Goal: Book appointment/travel/reservation

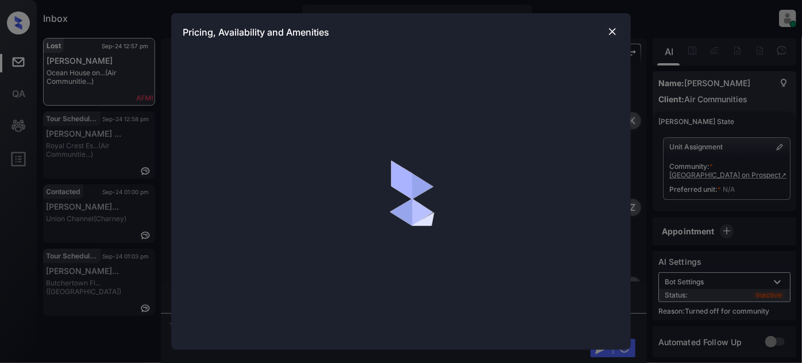
scroll to position [596, 0]
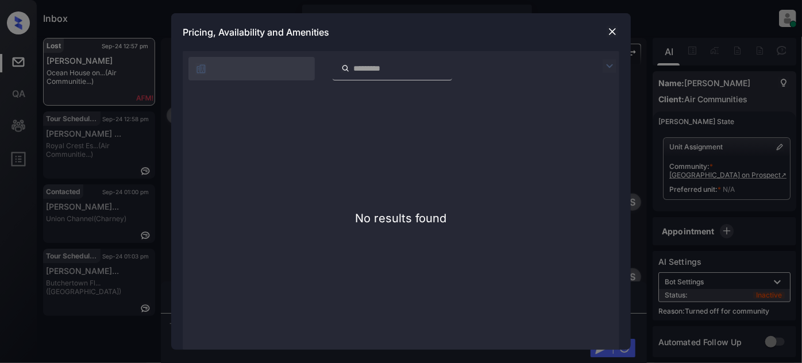
click at [609, 26] on img at bounding box center [611, 31] width 11 height 11
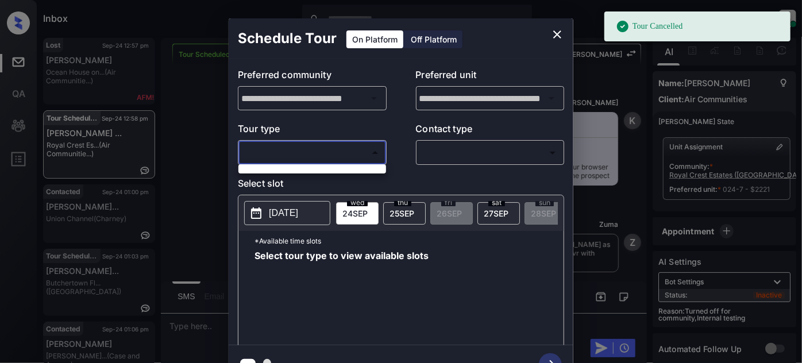
scroll to position [62304, 0]
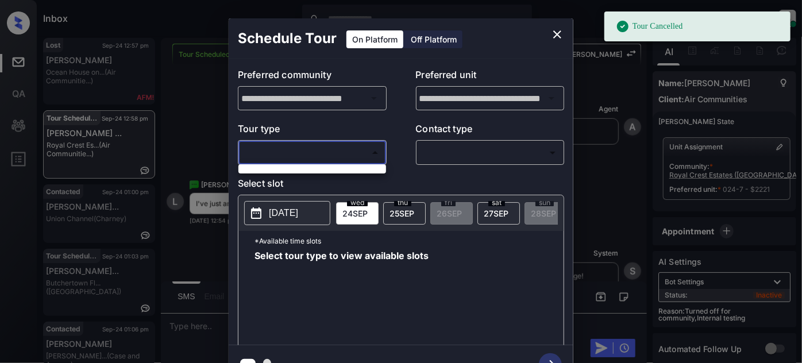
click at [363, 143] on div at bounding box center [401, 181] width 802 height 363
click at [557, 24] on button "close" at bounding box center [557, 34] width 23 height 23
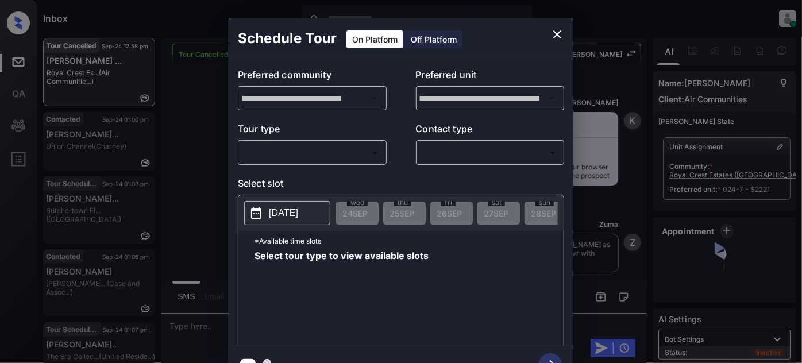
click at [331, 140] on div "Tour type ​ ​" at bounding box center [312, 143] width 149 height 43
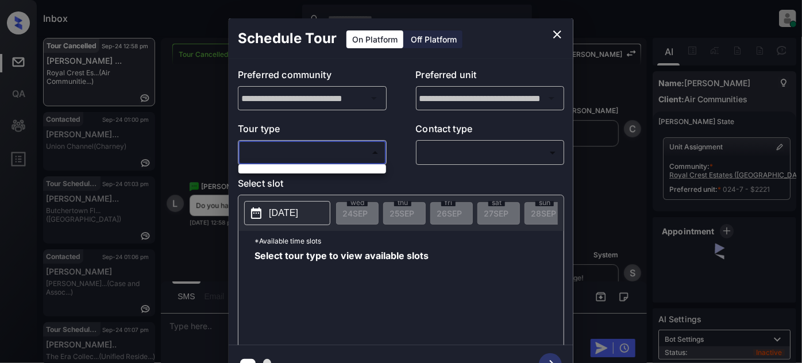
click at [331, 148] on body "Inbox Juan Carlos Manantan Online Set yourself offline Set yourself on break Pr…" at bounding box center [401, 181] width 802 height 363
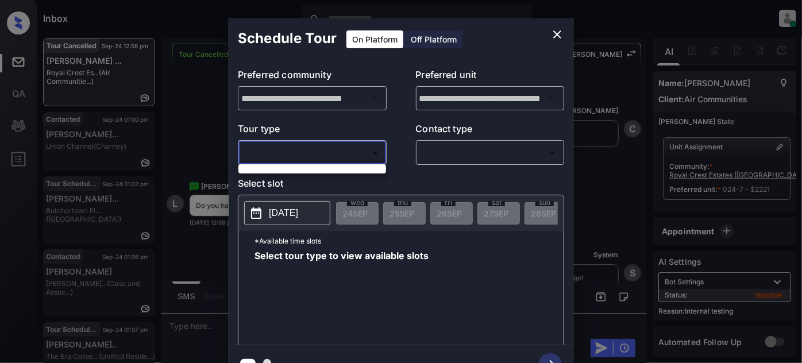
click at [347, 144] on div at bounding box center [401, 181] width 802 height 363
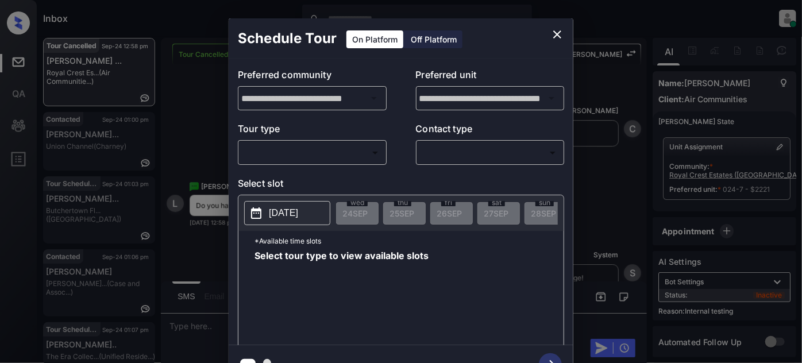
click at [381, 133] on p "Tour type" at bounding box center [312, 131] width 149 height 18
click at [361, 149] on body "Inbox Juan Carlos Manantan Online Set yourself offline Set yourself on break Pr…" at bounding box center [401, 181] width 802 height 363
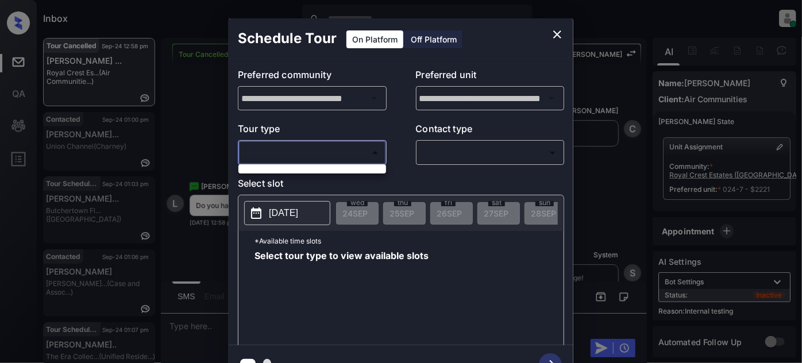
click at [364, 148] on div at bounding box center [401, 181] width 802 height 363
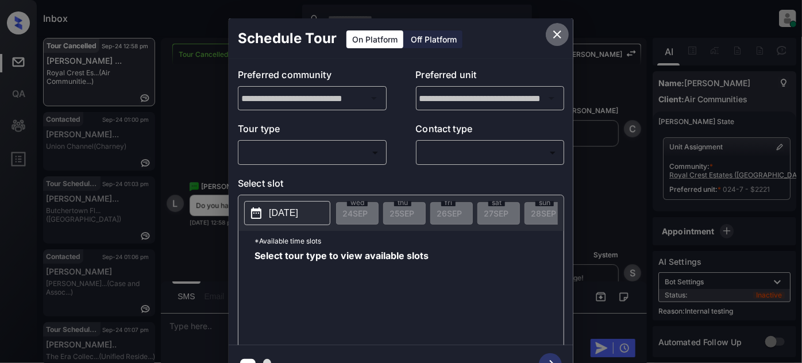
click at [563, 32] on icon "close" at bounding box center [557, 35] width 14 height 14
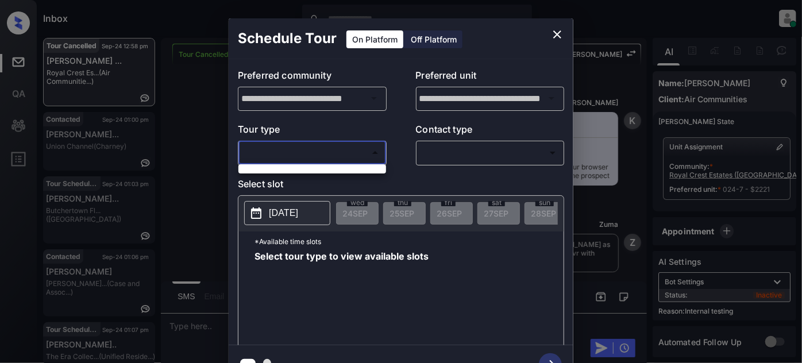
click at [374, 146] on body "Inbox Juan Carlos Manantan Online Set yourself offline Set yourself on break Pr…" at bounding box center [401, 181] width 802 height 363
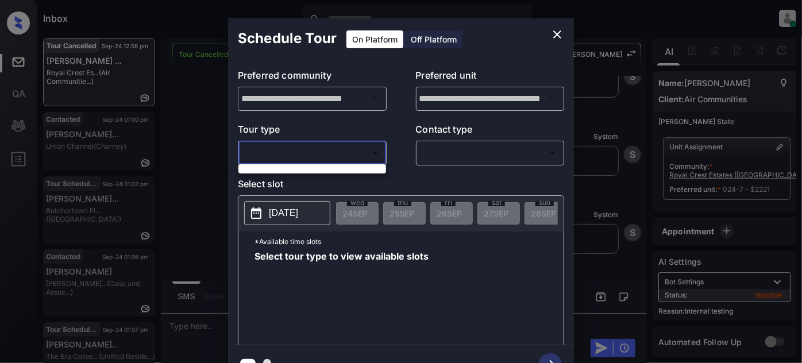
click at [372, 149] on div at bounding box center [401, 181] width 802 height 363
click at [556, 35] on icon "close" at bounding box center [557, 34] width 8 height 8
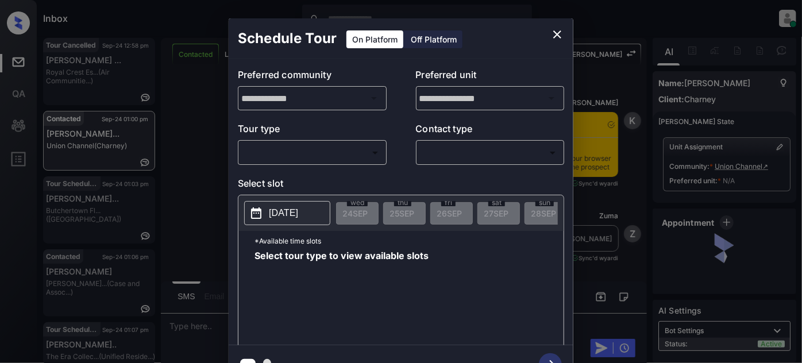
scroll to position [63, 0]
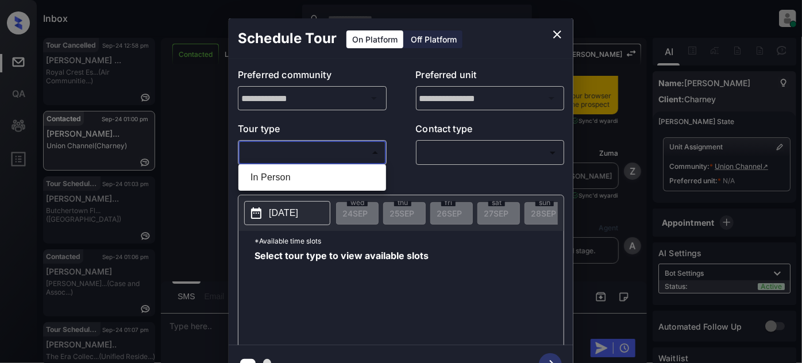
click at [354, 157] on body "Inbox [PERSON_NAME] Online Set yourself offline Set yourself on break Profile S…" at bounding box center [401, 181] width 802 height 363
click at [554, 33] on div at bounding box center [401, 181] width 802 height 363
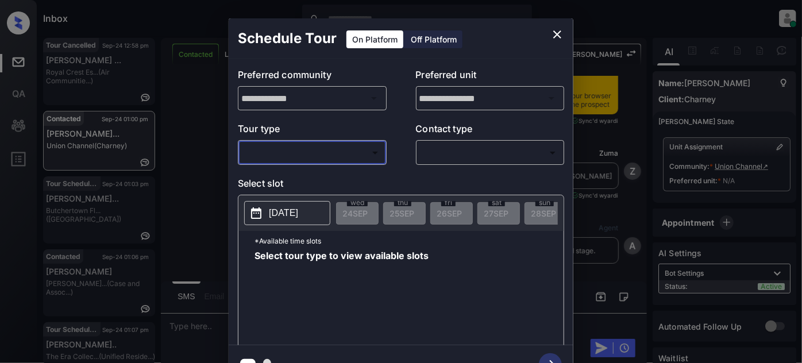
click at [551, 32] on icon "close" at bounding box center [557, 35] width 14 height 14
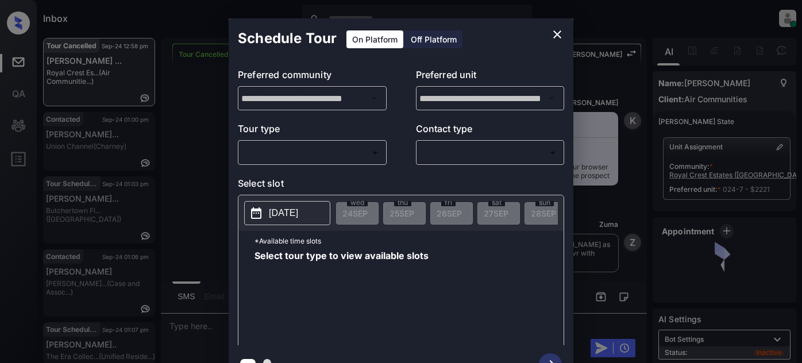
click at [354, 157] on body "Inbox Juan Carlos Manantan Online Set yourself offline Set yourself on break Pr…" at bounding box center [401, 181] width 802 height 363
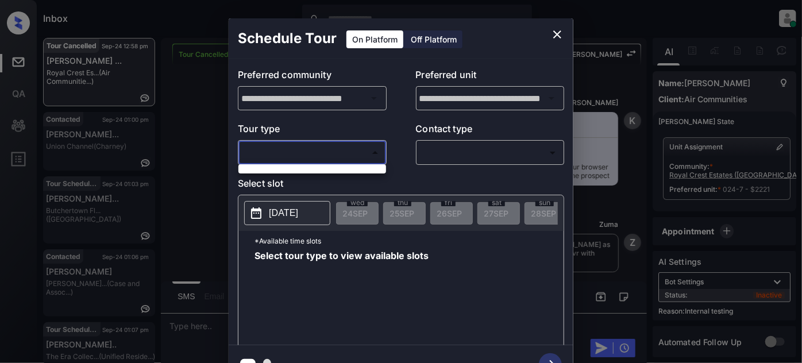
scroll to position [64295, 0]
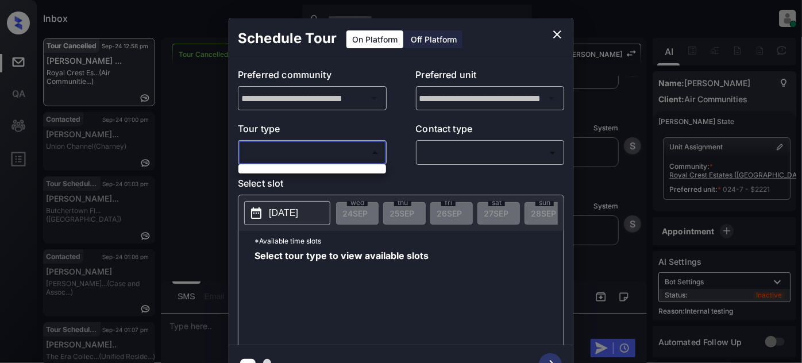
click at [560, 28] on div at bounding box center [401, 181] width 802 height 363
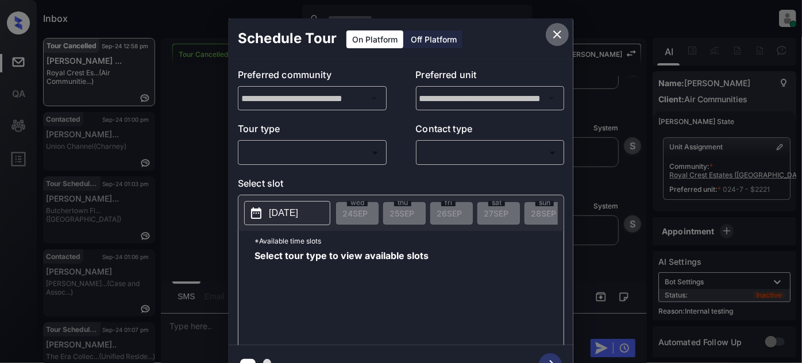
click at [560, 28] on icon "close" at bounding box center [557, 35] width 14 height 14
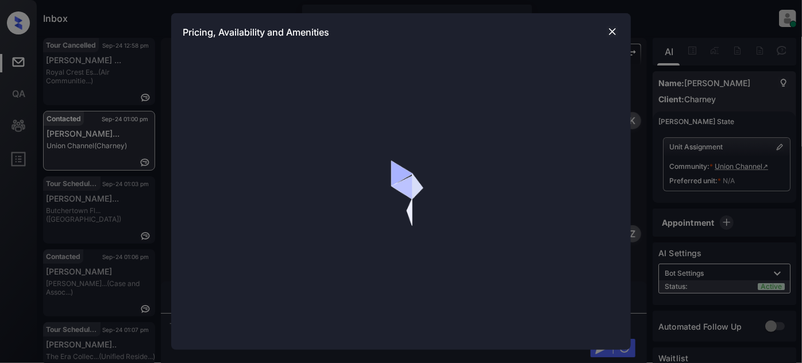
scroll to position [1238, 0]
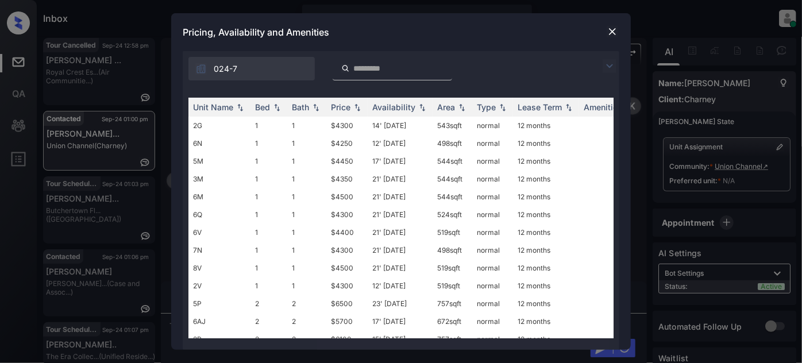
click at [616, 62] on img at bounding box center [609, 66] width 14 height 14
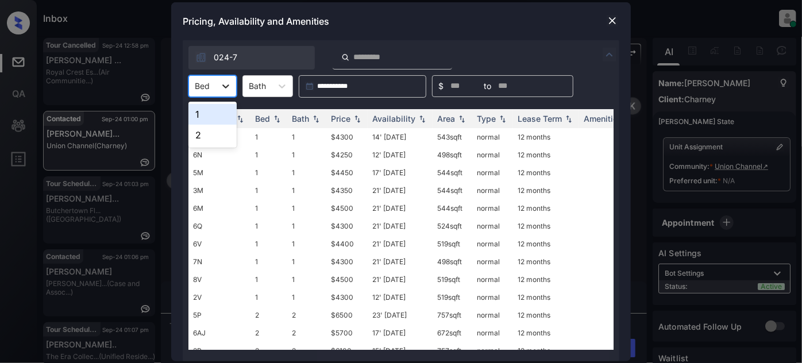
click at [231, 87] on div at bounding box center [225, 86] width 21 height 21
click at [215, 112] on div "1" at bounding box center [212, 114] width 48 height 21
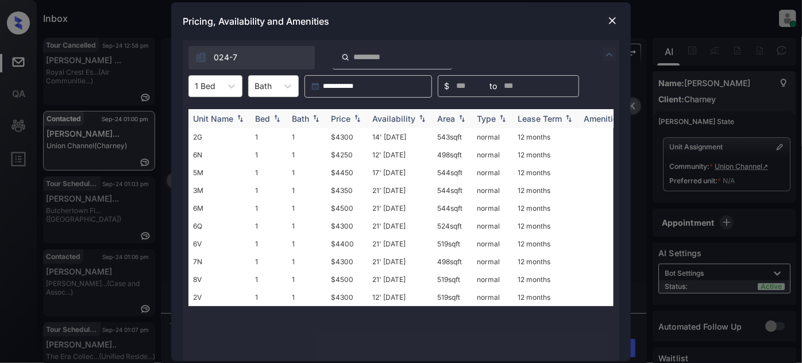
click at [341, 111] on th "Price" at bounding box center [346, 118] width 41 height 19
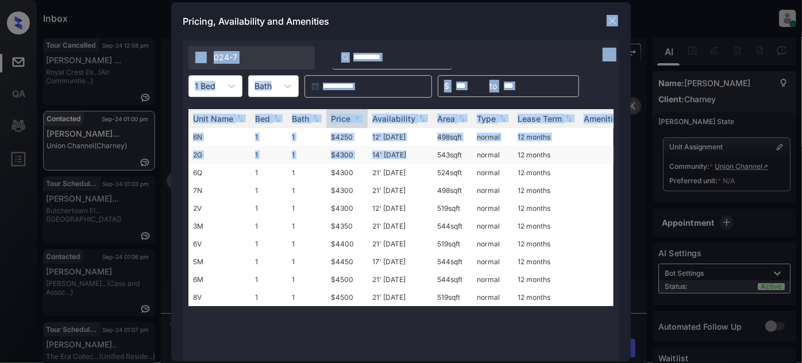
drag, startPoint x: 611, startPoint y: 14, endPoint x: 404, endPoint y: 157, distance: 251.4
click at [404, 157] on div "**********" at bounding box center [400, 181] width 459 height 359
click at [506, 33] on div "Pricing, Availability and Amenities" at bounding box center [400, 21] width 459 height 38
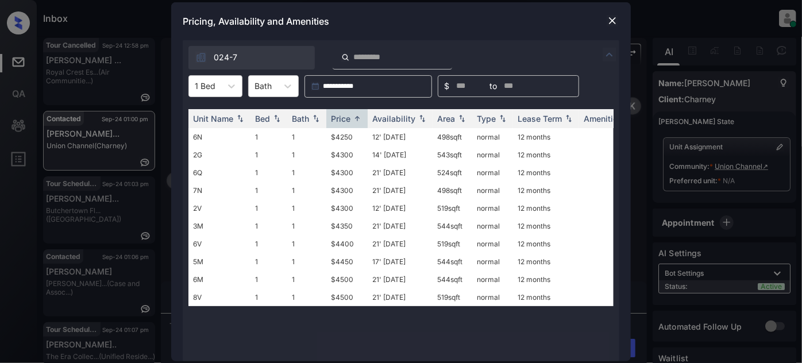
click at [606, 19] on img at bounding box center [611, 20] width 11 height 11
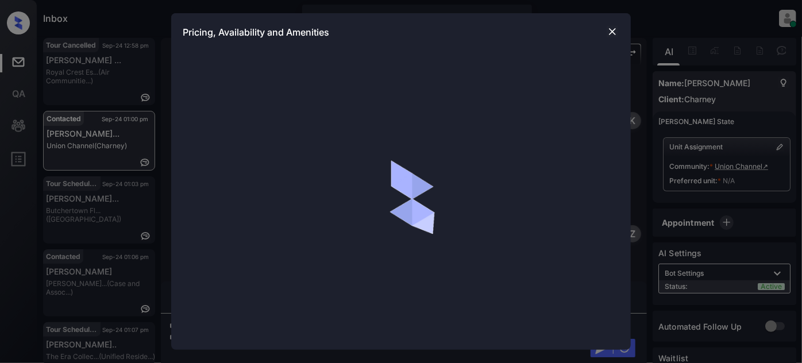
scroll to position [1238, 0]
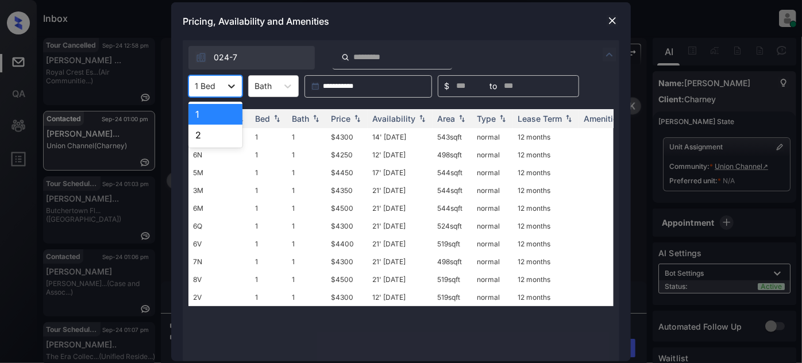
click at [230, 82] on icon at bounding box center [231, 85] width 11 height 11
click at [216, 129] on div "2" at bounding box center [215, 135] width 54 height 21
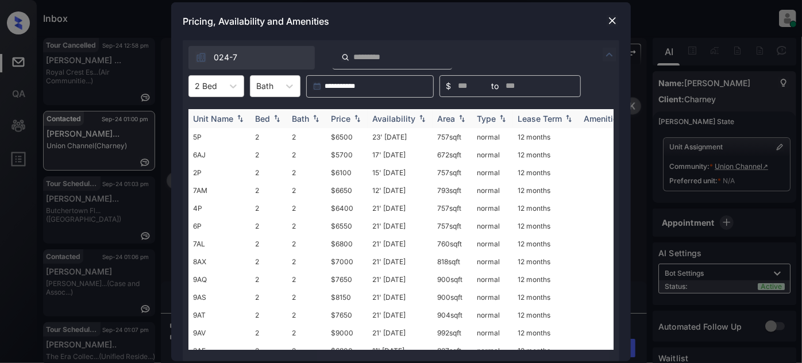
click at [340, 116] on div "Price" at bounding box center [341, 119] width 20 height 10
click at [609, 14] on div at bounding box center [612, 21] width 14 height 14
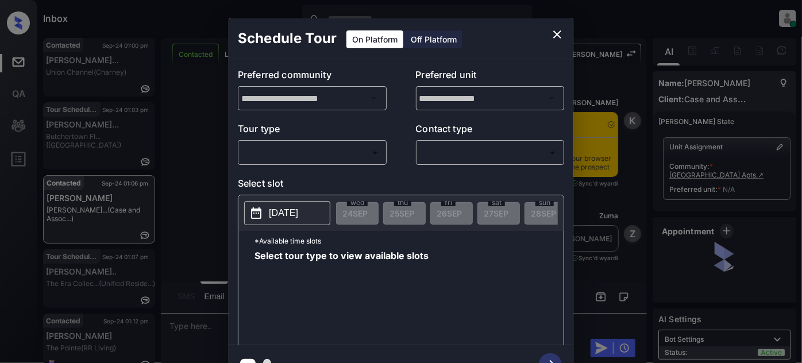
scroll to position [2874, 0]
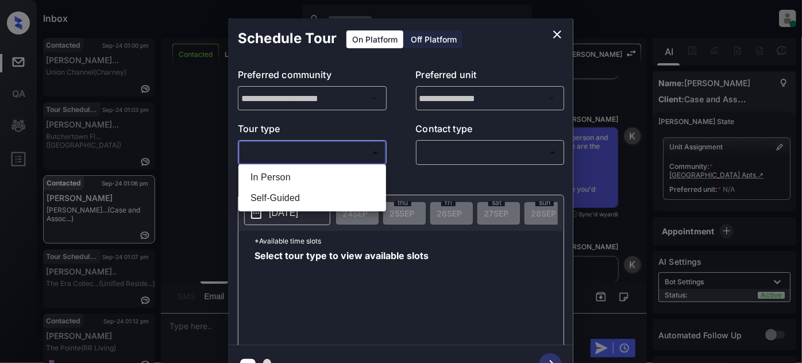
click at [331, 153] on body "Inbox [PERSON_NAME] Online Set yourself offline Set yourself on break Profile S…" at bounding box center [401, 181] width 802 height 363
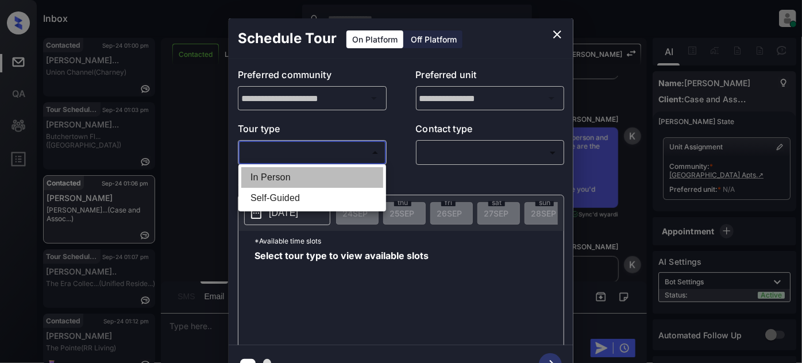
click at [350, 174] on li "In Person" at bounding box center [312, 177] width 142 height 21
type input "********"
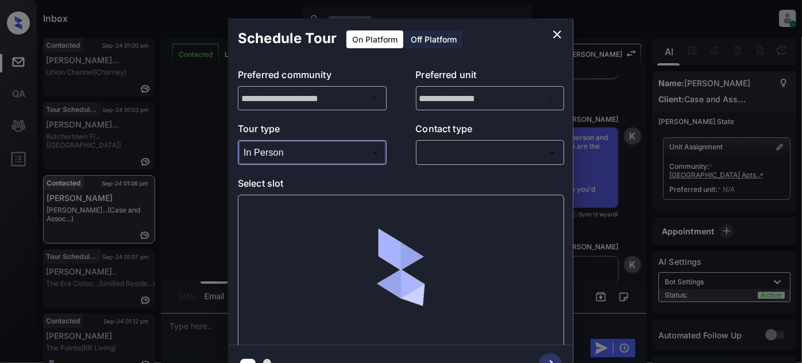
click at [488, 141] on div "​ ​" at bounding box center [490, 152] width 149 height 25
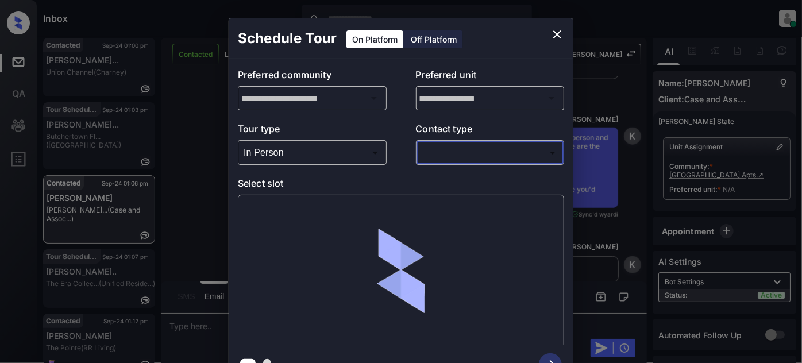
click at [483, 147] on body "Inbox [PERSON_NAME] Online Set yourself offline Set yourself on break Profile S…" at bounding box center [401, 181] width 802 height 363
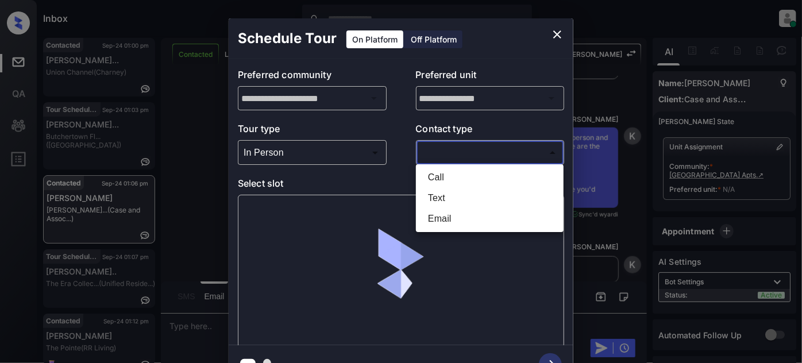
click at [462, 188] on li "Text" at bounding box center [490, 198] width 142 height 21
type input "****"
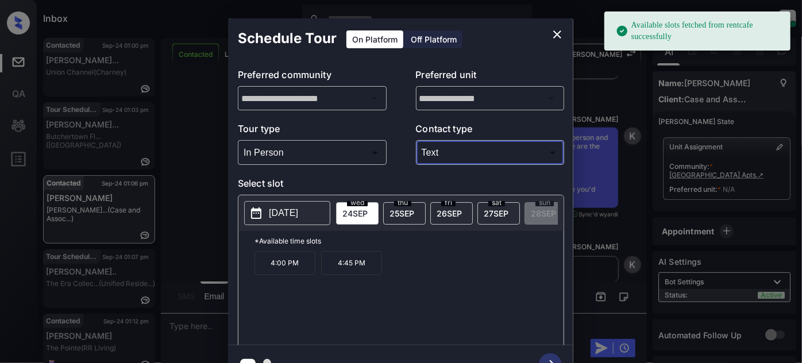
click at [263, 217] on button "[DATE]" at bounding box center [287, 213] width 86 height 24
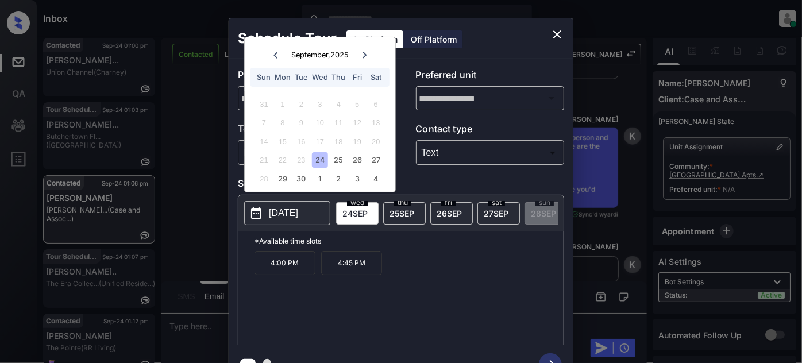
click at [366, 56] on icon at bounding box center [364, 55] width 7 height 7
click at [377, 124] on div "11" at bounding box center [376, 123] width 16 height 16
click at [555, 32] on icon "close" at bounding box center [557, 34] width 8 height 8
